Goal: Transaction & Acquisition: Purchase product/service

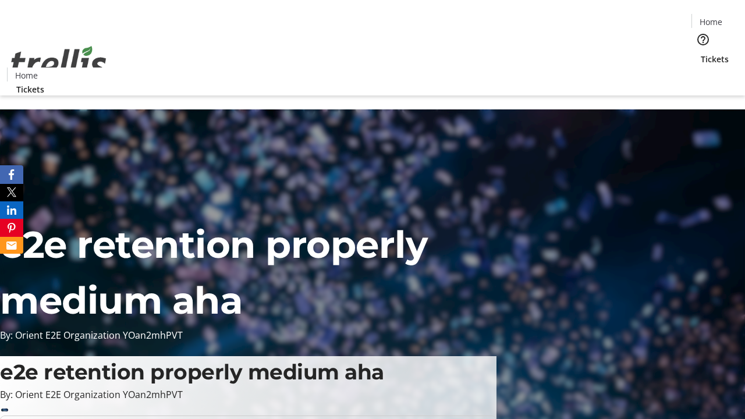
click at [701, 53] on span "Tickets" at bounding box center [715, 59] width 28 height 12
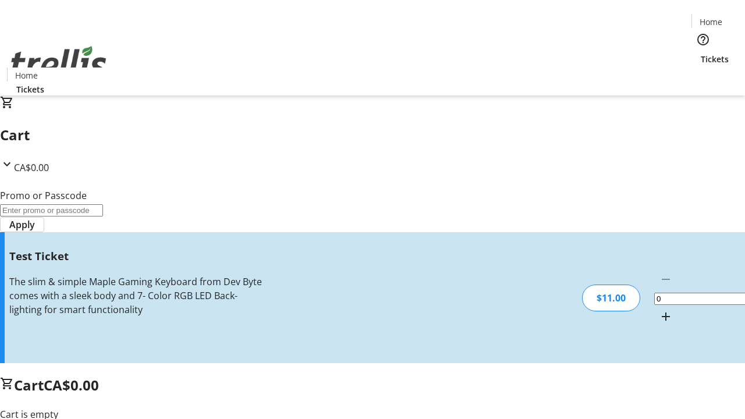
click at [659, 310] on mat-icon "Increment by one" at bounding box center [666, 317] width 14 height 14
type input "1"
type input "UNLOCK"
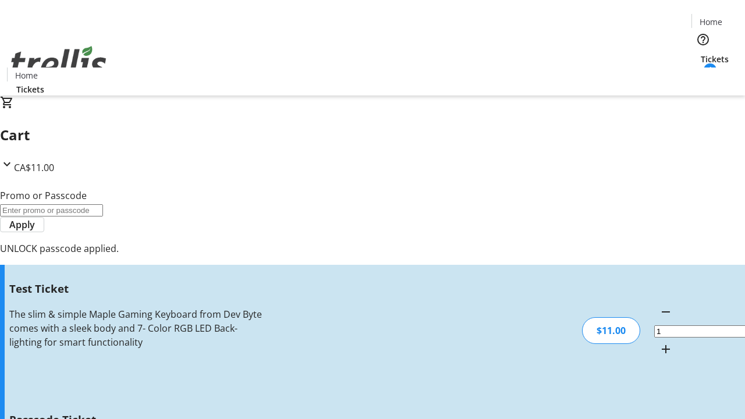
type input "5"
